Goal: Task Accomplishment & Management: Use online tool/utility

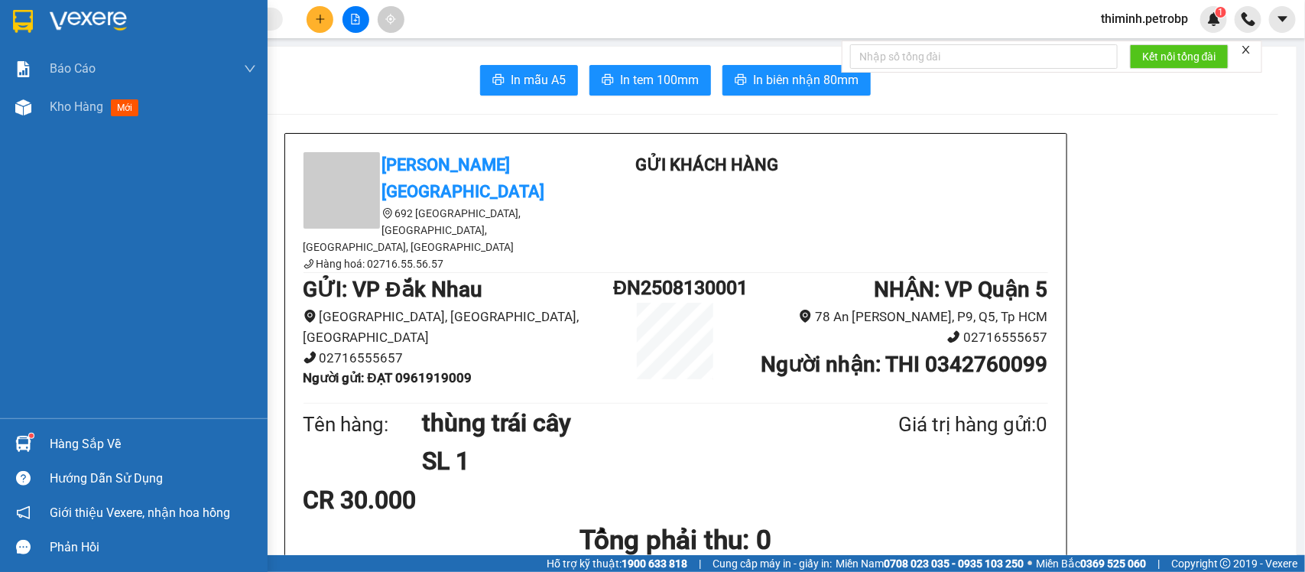
click at [83, 443] on div "Hàng sắp về" at bounding box center [153, 444] width 206 height 23
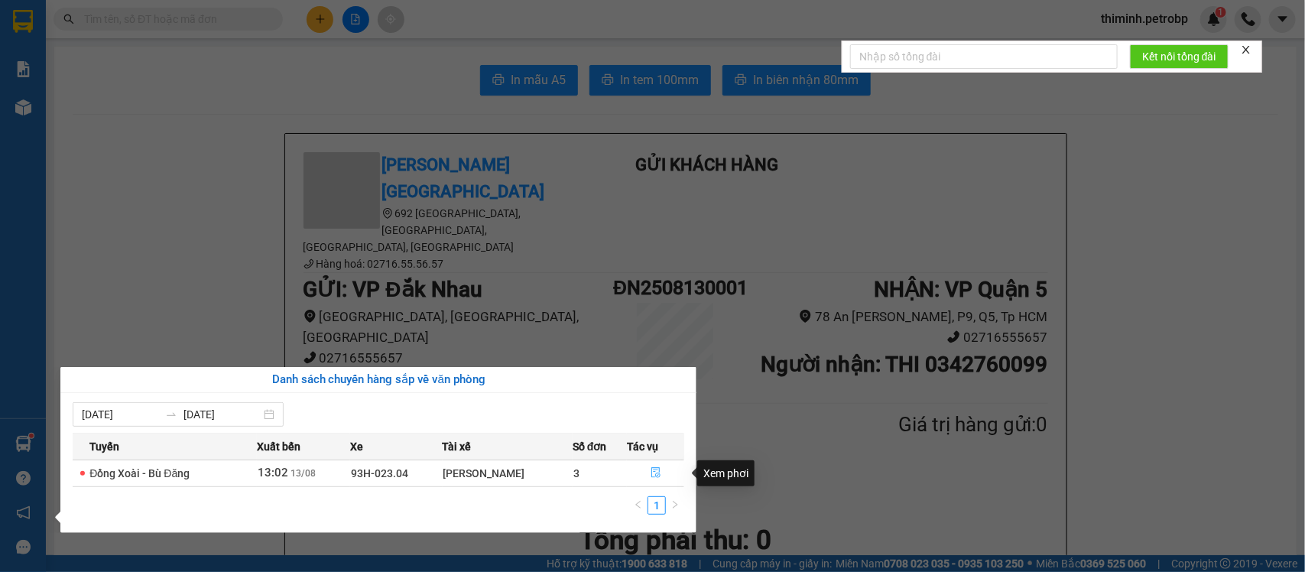
click at [628, 473] on button "button" at bounding box center [656, 473] width 56 height 24
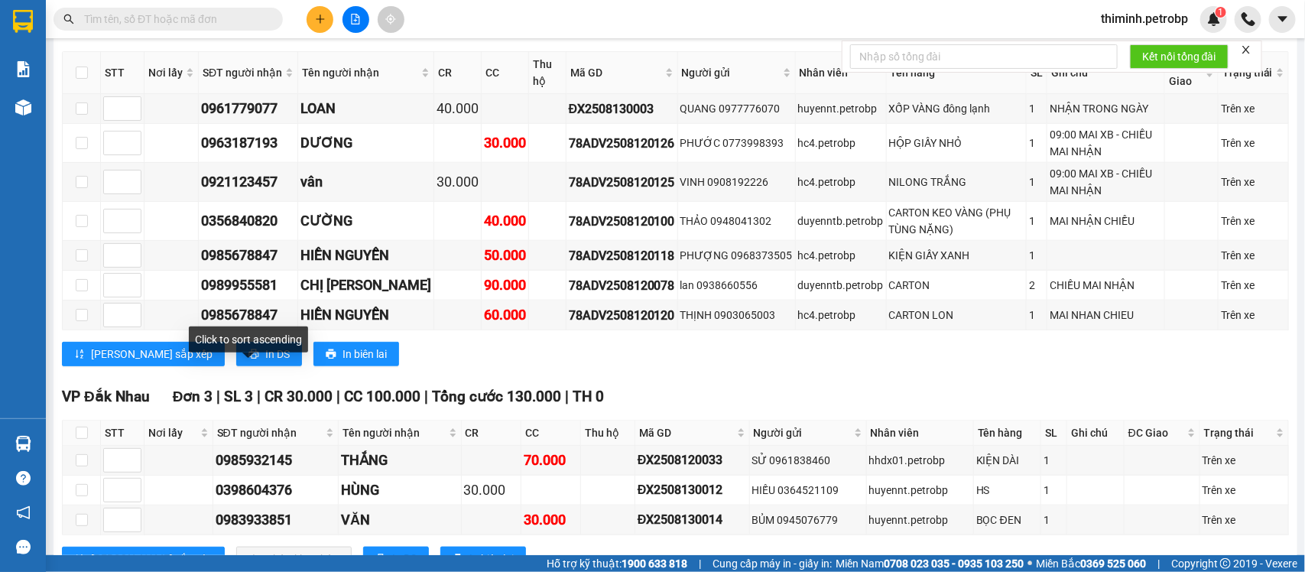
scroll to position [765, 0]
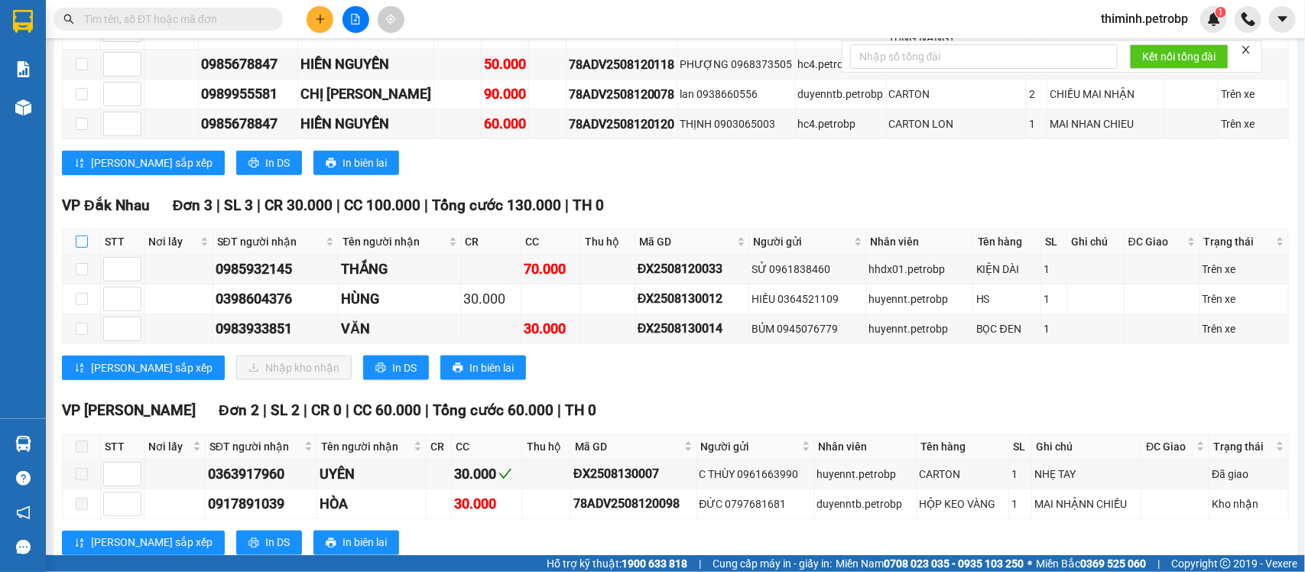
click at [81, 248] on input "checkbox" at bounding box center [82, 242] width 12 height 12
checkbox input "true"
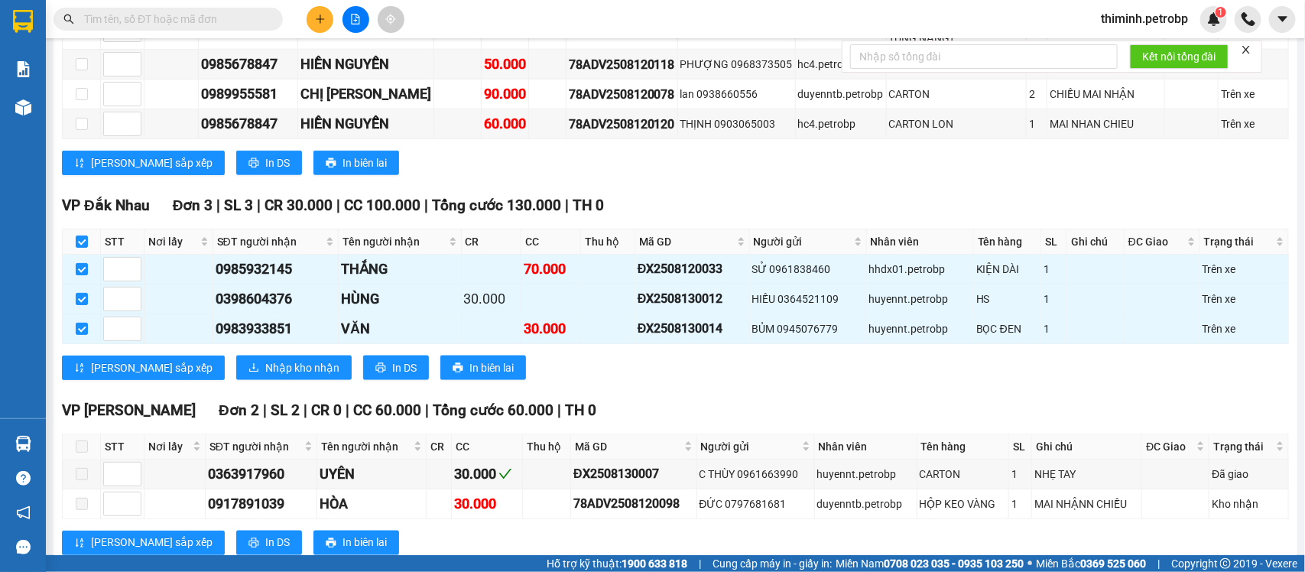
click at [241, 375] on div "VP Đắk Nhau Đơn 3 | SL 3 | CR 30.000 | CC 100.000 | Tổng cước 130.000 | TH 0 ST…" at bounding box center [675, 292] width 1227 height 197
click at [269, 376] on span "Nhập kho nhận" at bounding box center [302, 367] width 74 height 17
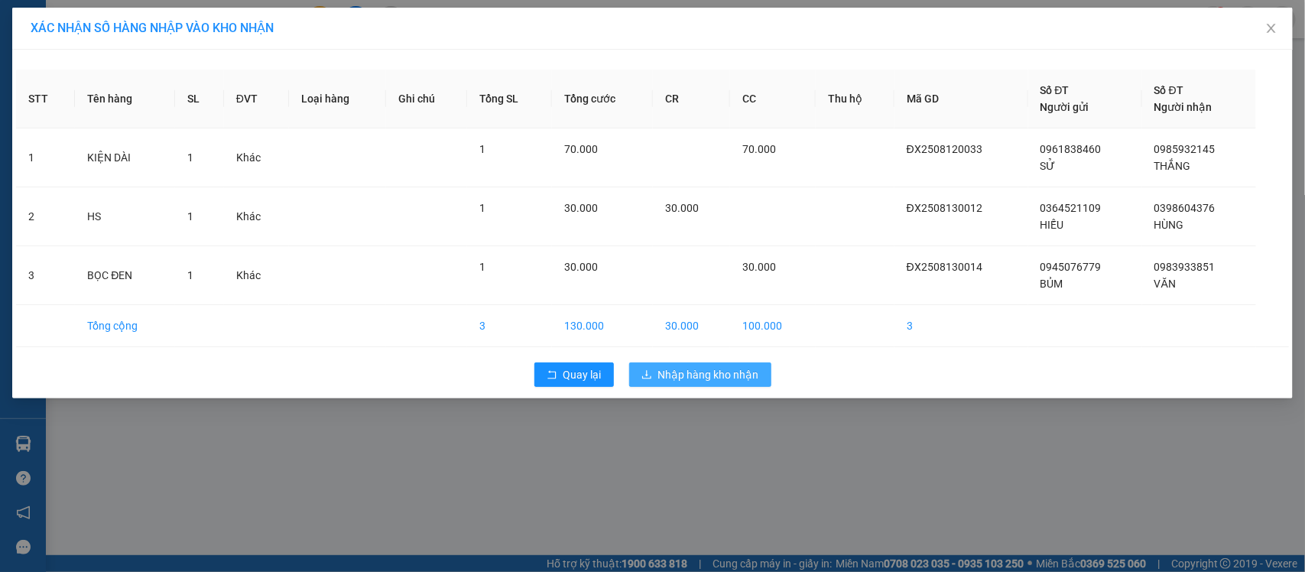
click at [673, 369] on span "Nhập hàng kho nhận" at bounding box center [708, 374] width 101 height 17
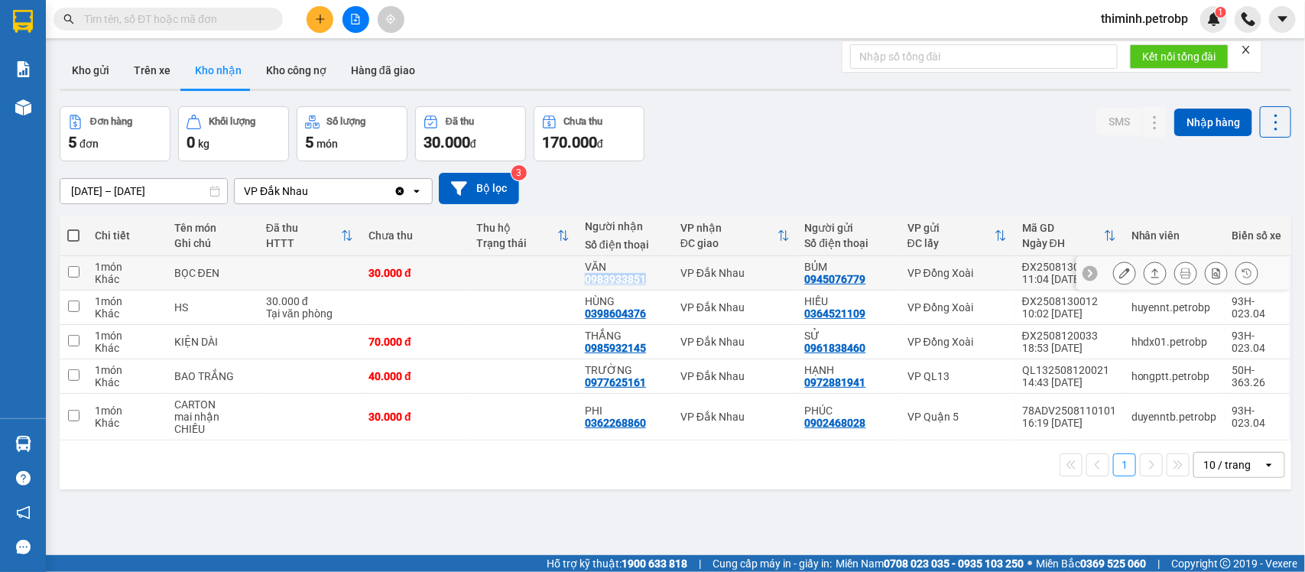
drag, startPoint x: 637, startPoint y: 271, endPoint x: 640, endPoint y: 281, distance: 10.4
click at [640, 281] on div "VĂN 0983933851" at bounding box center [625, 273] width 80 height 24
checkbox input "true"
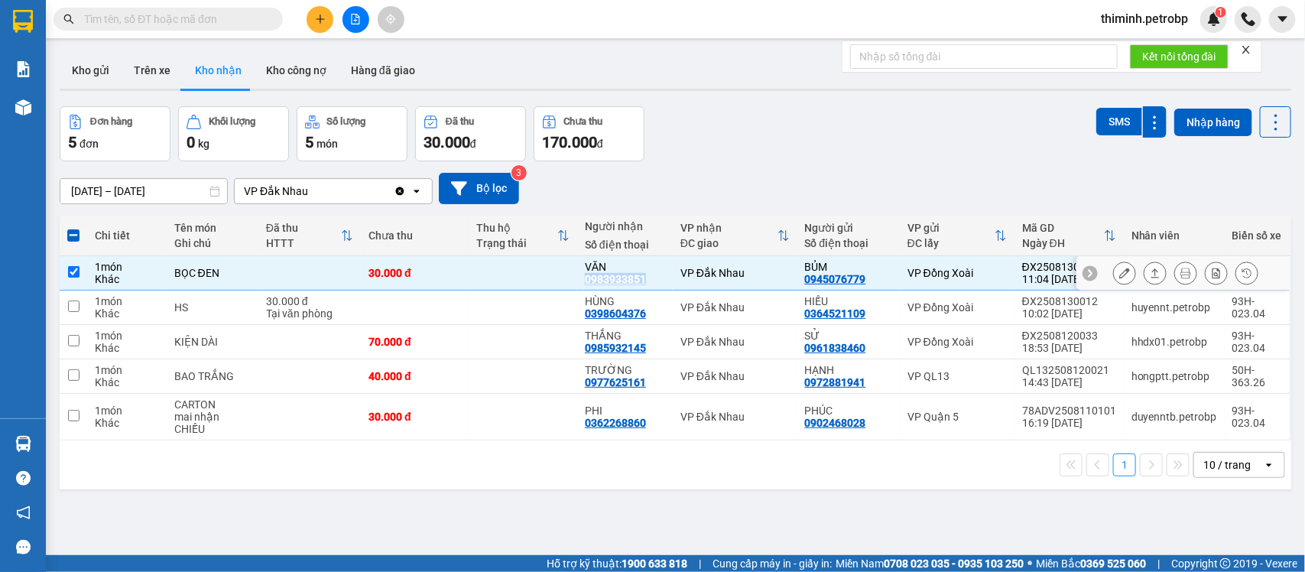
copy div "0983933851"
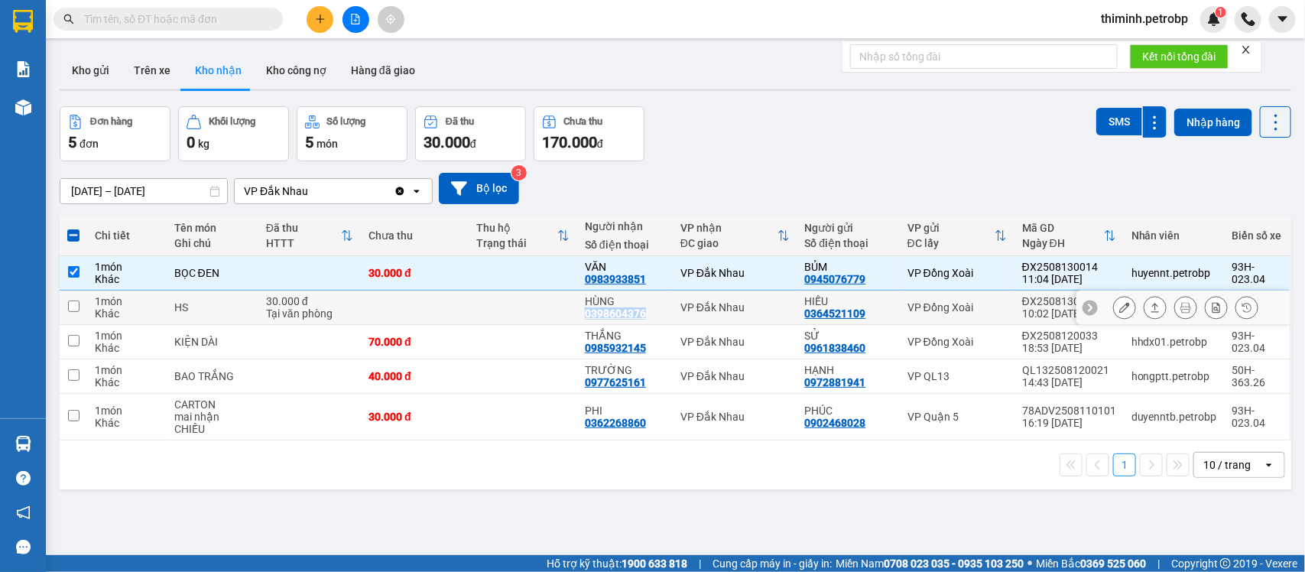
drag, startPoint x: 637, startPoint y: 311, endPoint x: 578, endPoint y: 316, distance: 59.1
click at [585, 316] on div "0398604376" at bounding box center [615, 313] width 61 height 12
copy div "0398604376"
drag, startPoint x: 645, startPoint y: 348, endPoint x: 578, endPoint y: 352, distance: 66.6
click at [585, 352] on div "THẮNG 0985932145" at bounding box center [625, 342] width 80 height 24
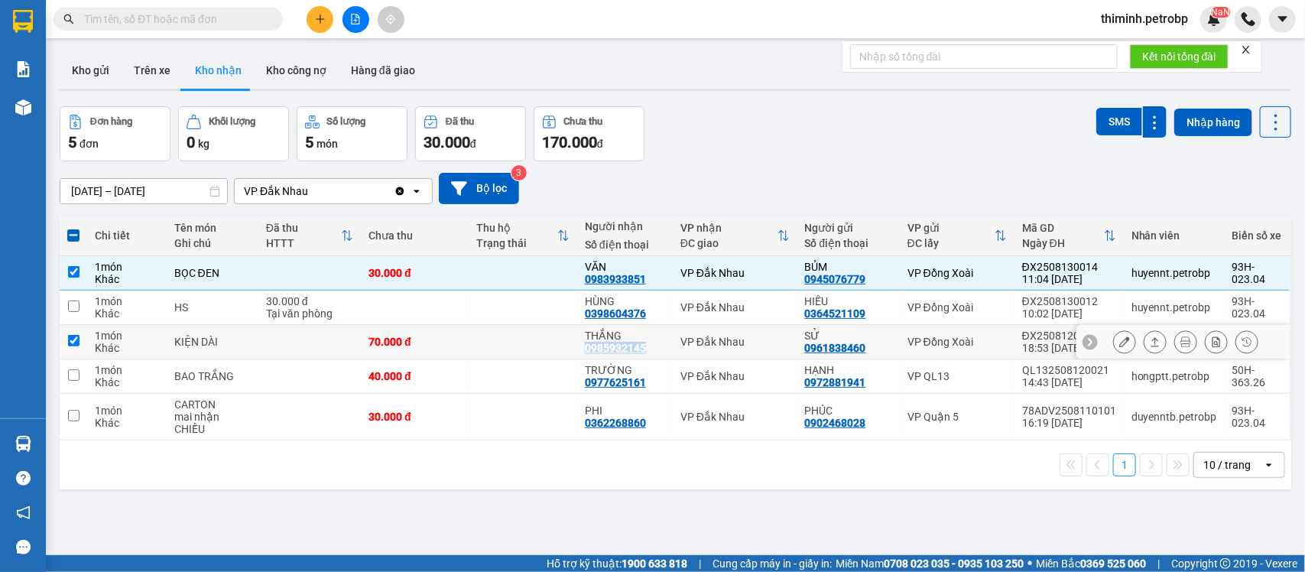
checkbox input "true"
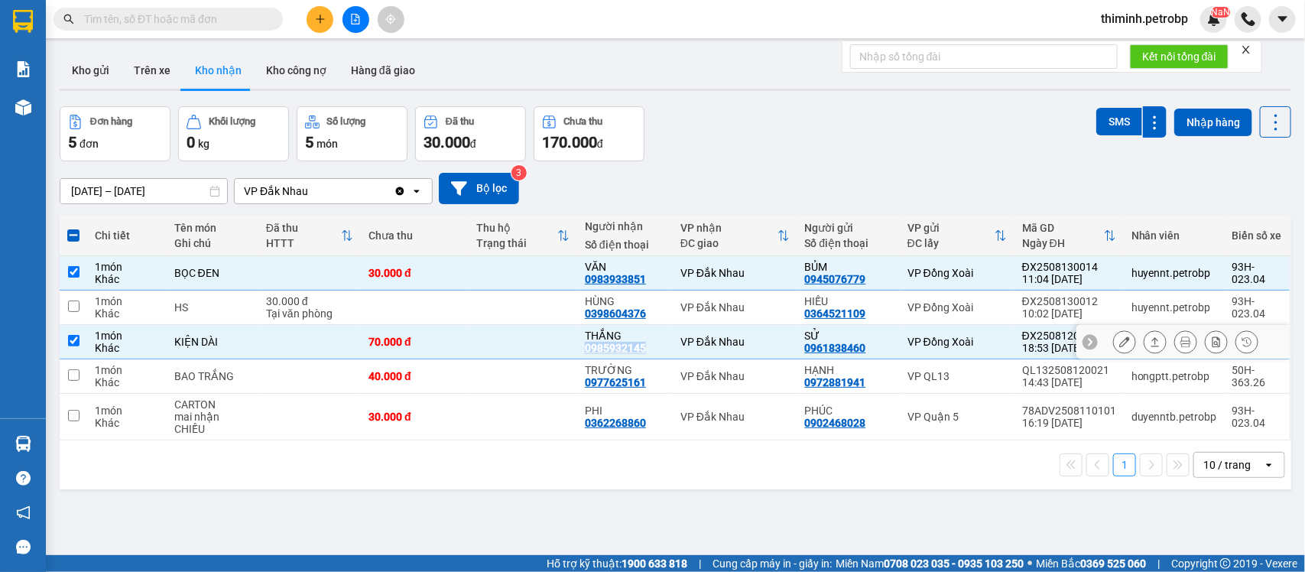
copy div "0985932145"
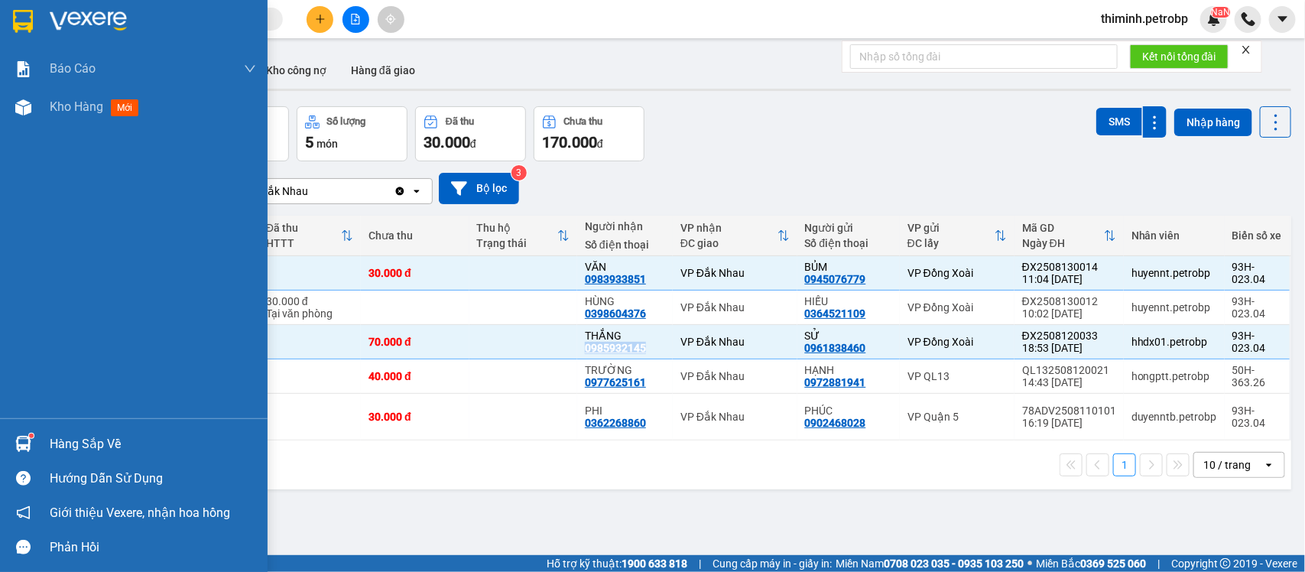
click at [81, 443] on div "Hàng sắp về" at bounding box center [153, 444] width 206 height 23
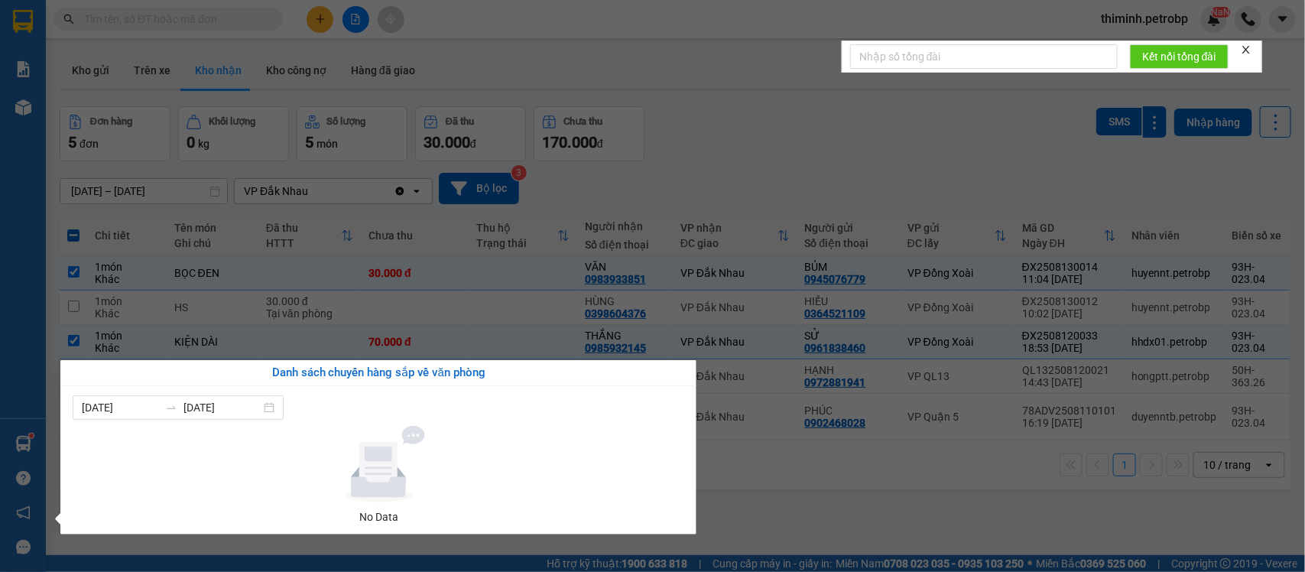
click at [790, 525] on section "Kết quả tìm kiếm ( 0 ) Bộ lọc No Data thiminh.petrobp NaN Báo cáo BC tiền tận n…" at bounding box center [652, 286] width 1305 height 572
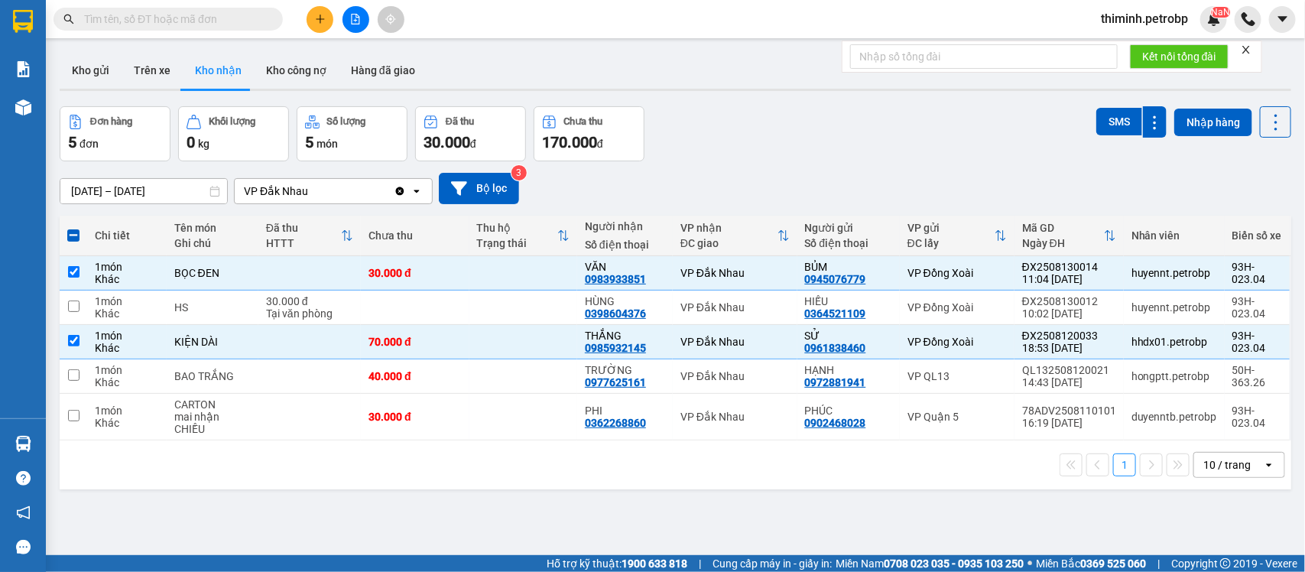
click at [1155, 25] on span "thiminh.petrobp" at bounding box center [1145, 18] width 112 height 19
click at [1124, 47] on span "Đăng xuất" at bounding box center [1151, 47] width 82 height 17
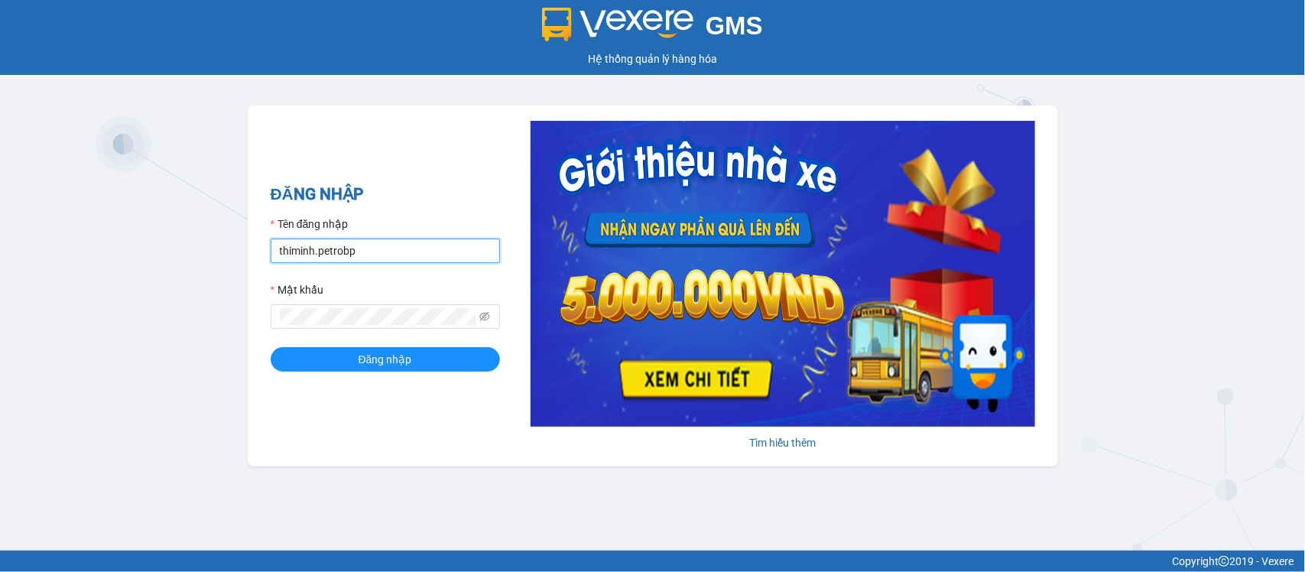
click at [434, 247] on input "thiminh.petrobp" at bounding box center [385, 251] width 229 height 24
type input "lydt.petrobp"
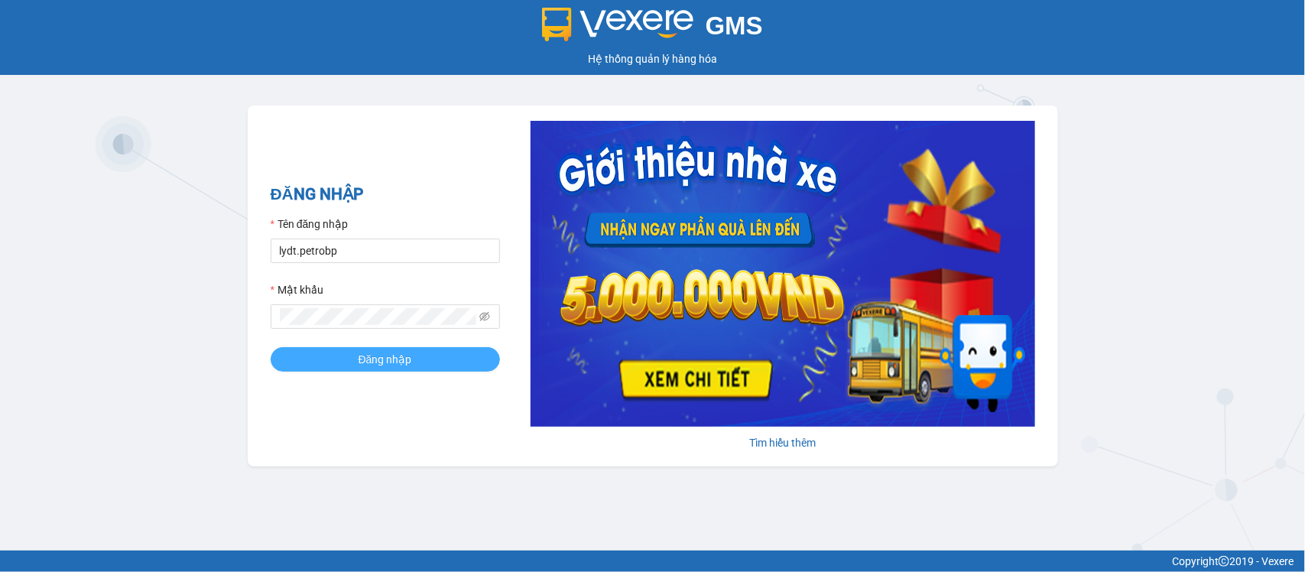
click at [380, 362] on span "Đăng nhập" at bounding box center [386, 359] width 54 height 17
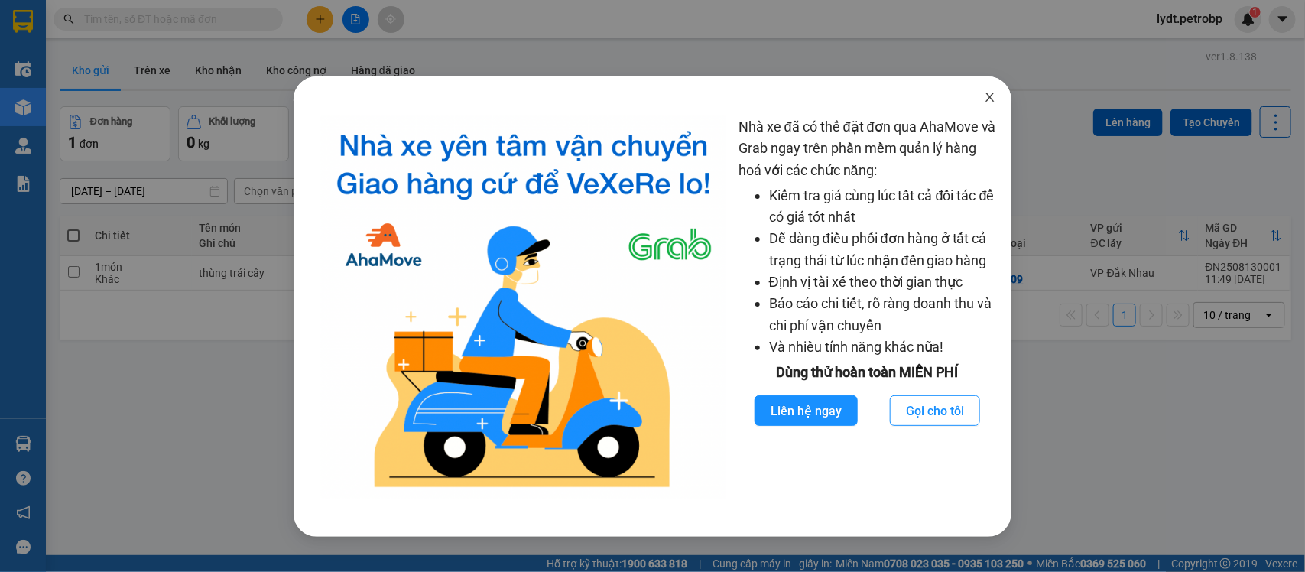
click at [979, 90] on span "Close" at bounding box center [990, 97] width 43 height 43
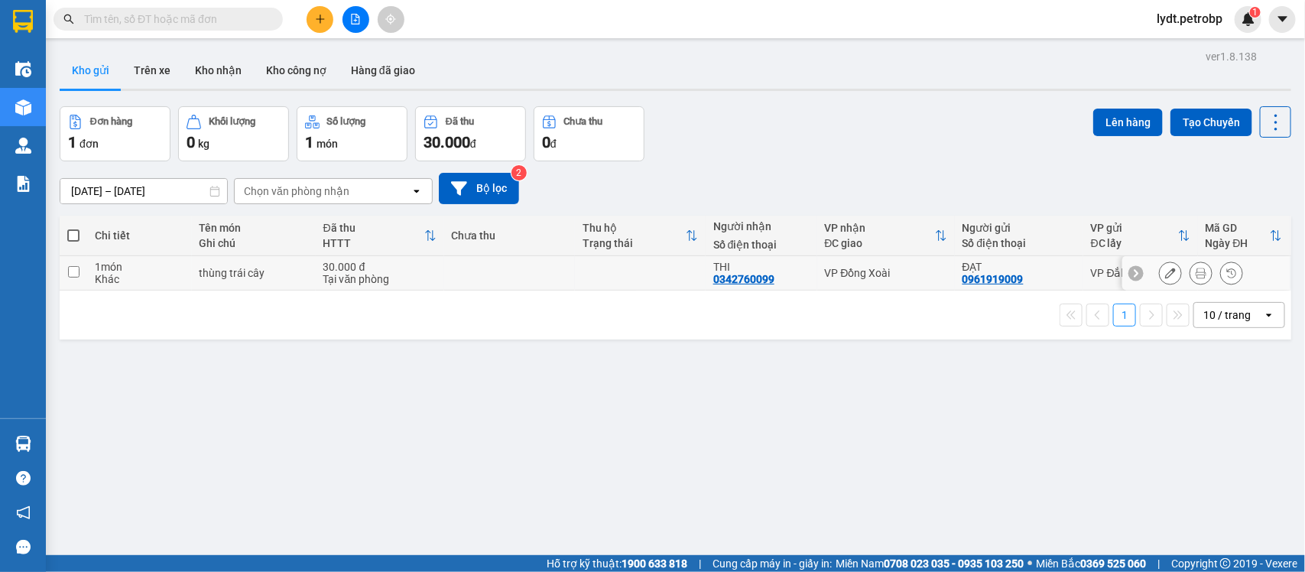
click at [83, 269] on td at bounding box center [74, 273] width 28 height 34
checkbox input "true"
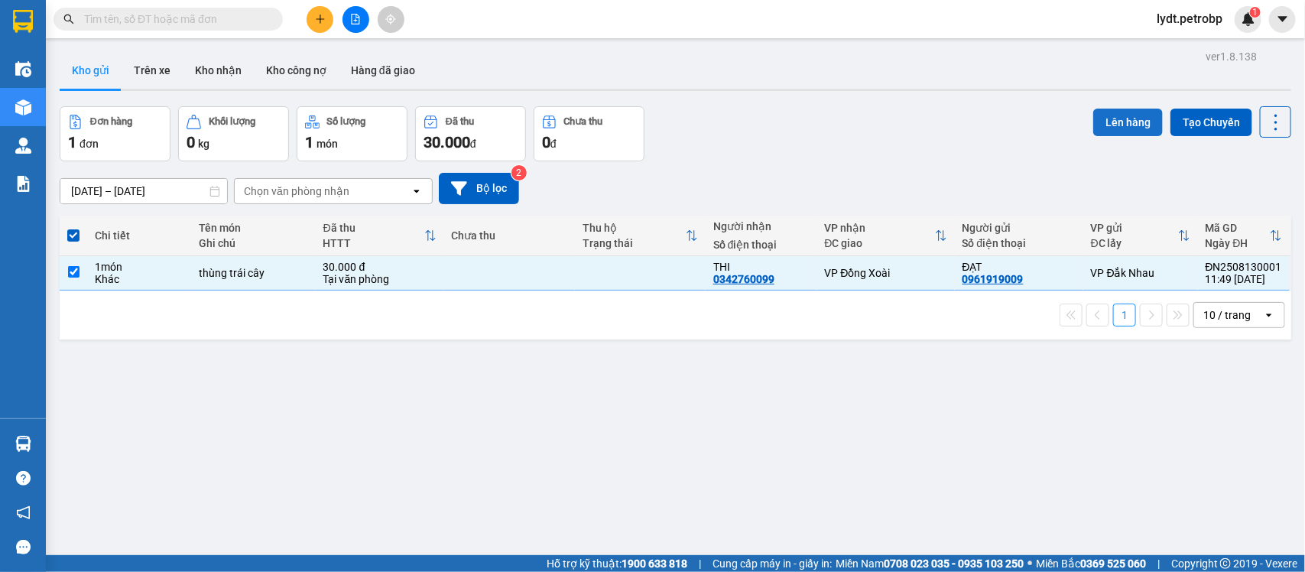
click at [1126, 126] on button "Lên hàng" at bounding box center [1128, 123] width 70 height 28
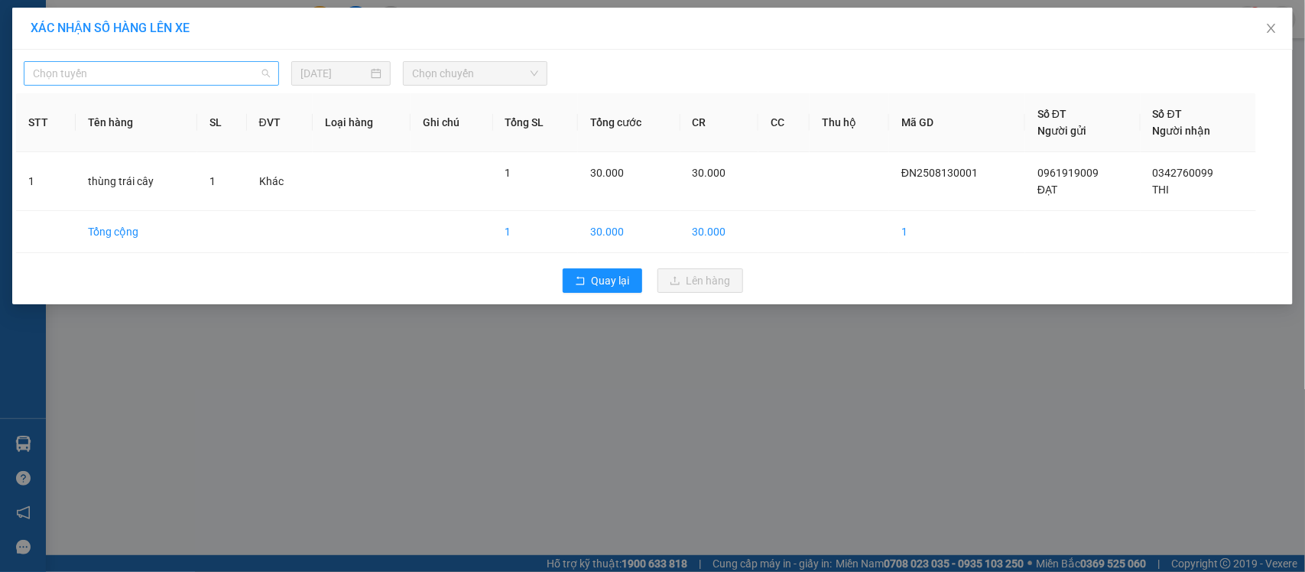
click at [168, 63] on span "Chọn tuyến" at bounding box center [151, 73] width 237 height 23
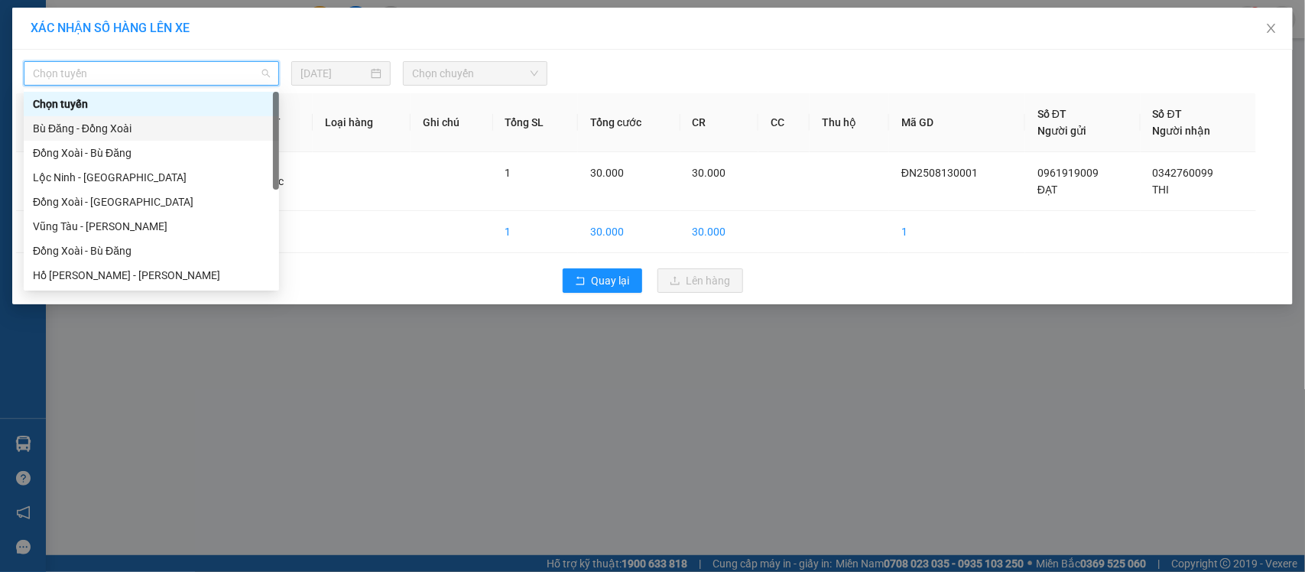
click at [102, 128] on div "Bù Đăng - Đồng Xoài" at bounding box center [151, 128] width 237 height 17
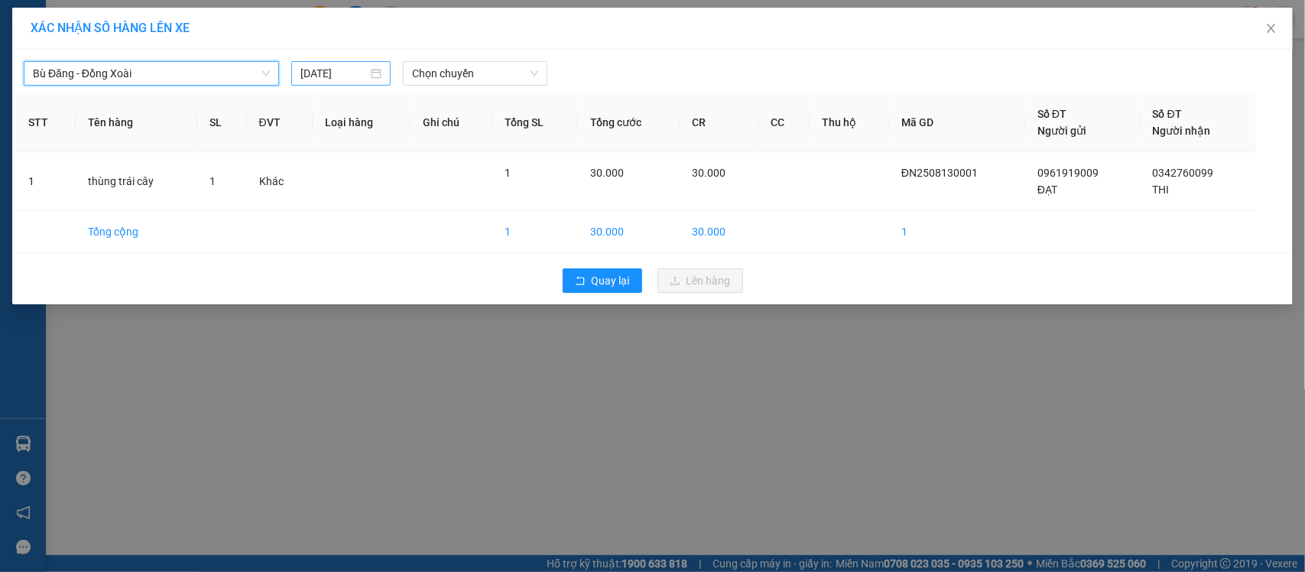
click at [356, 73] on input "[DATE]" at bounding box center [334, 73] width 67 height 17
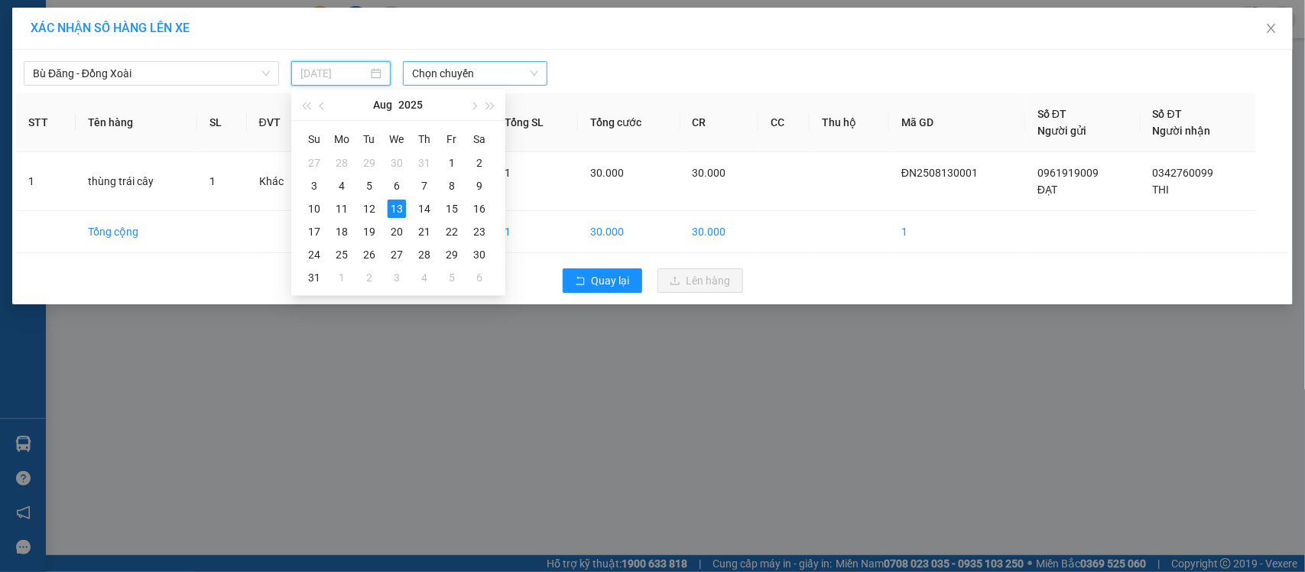
type input "[DATE]"
click at [460, 63] on span "Chọn chuyến" at bounding box center [474, 73] width 125 height 23
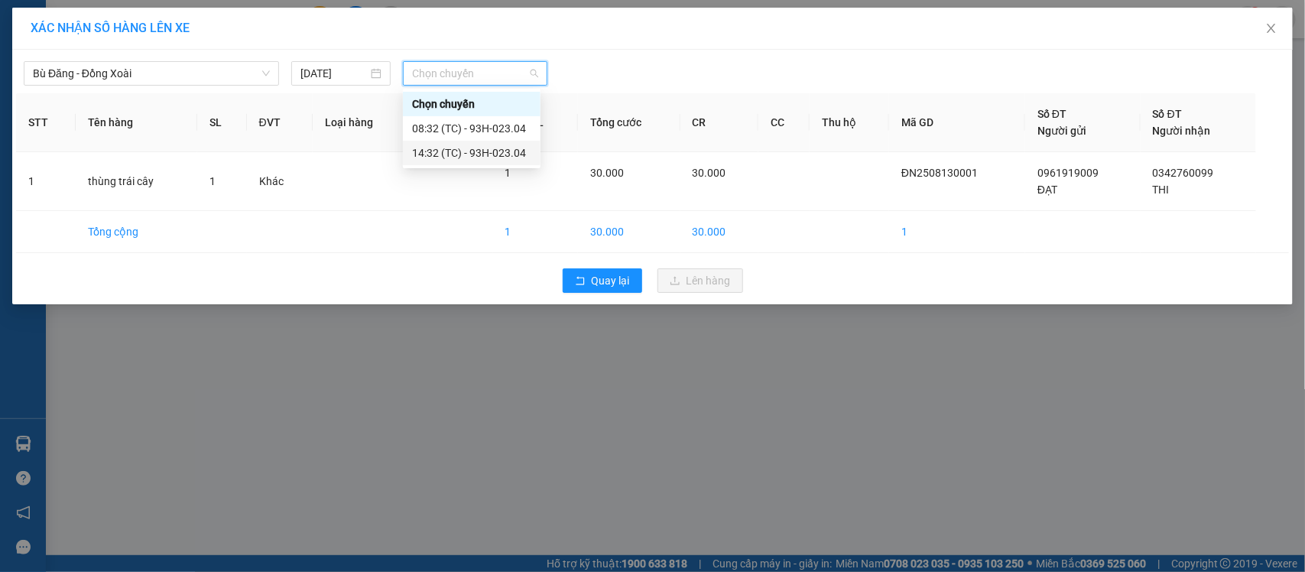
click at [449, 154] on div "14:32 (TC) - 93H-023.04" at bounding box center [471, 153] width 119 height 17
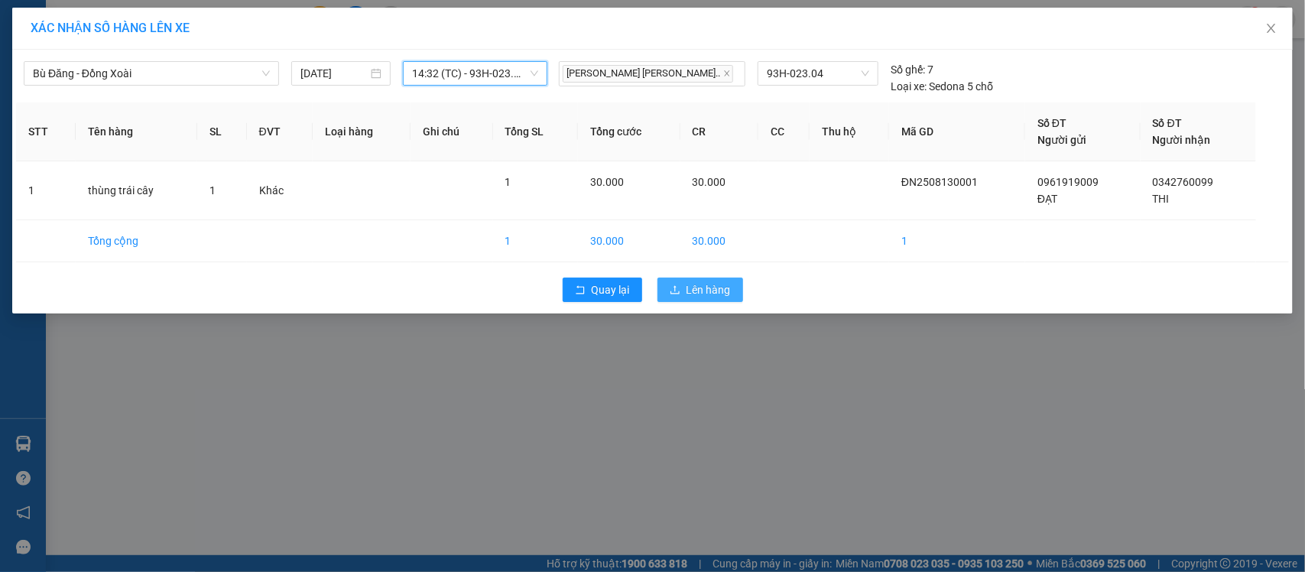
click at [684, 287] on button "Lên hàng" at bounding box center [701, 290] width 86 height 24
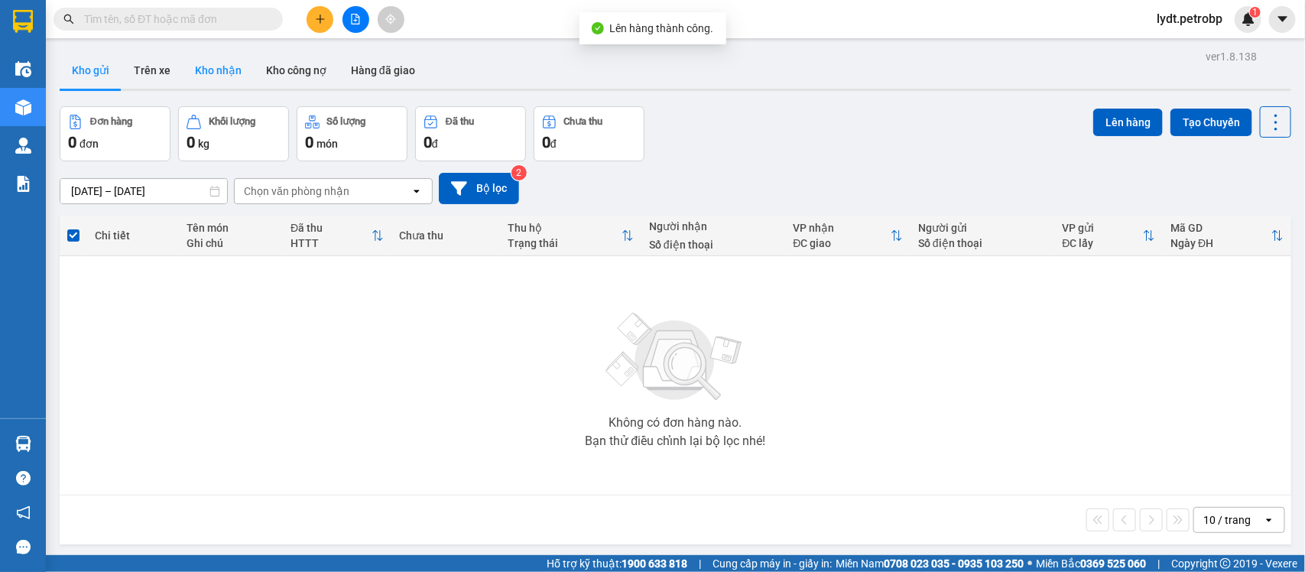
click at [212, 76] on button "Kho nhận" at bounding box center [218, 70] width 71 height 37
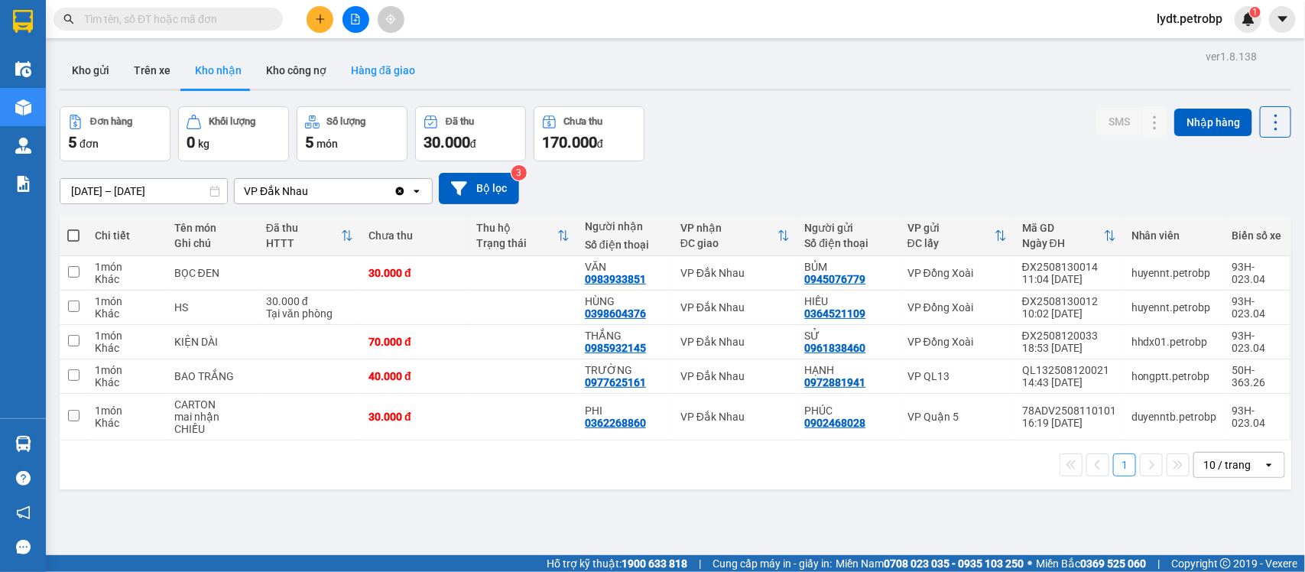
click at [391, 80] on button "Hàng đã giao" at bounding box center [383, 70] width 89 height 37
